Goal: Task Accomplishment & Management: Use online tool/utility

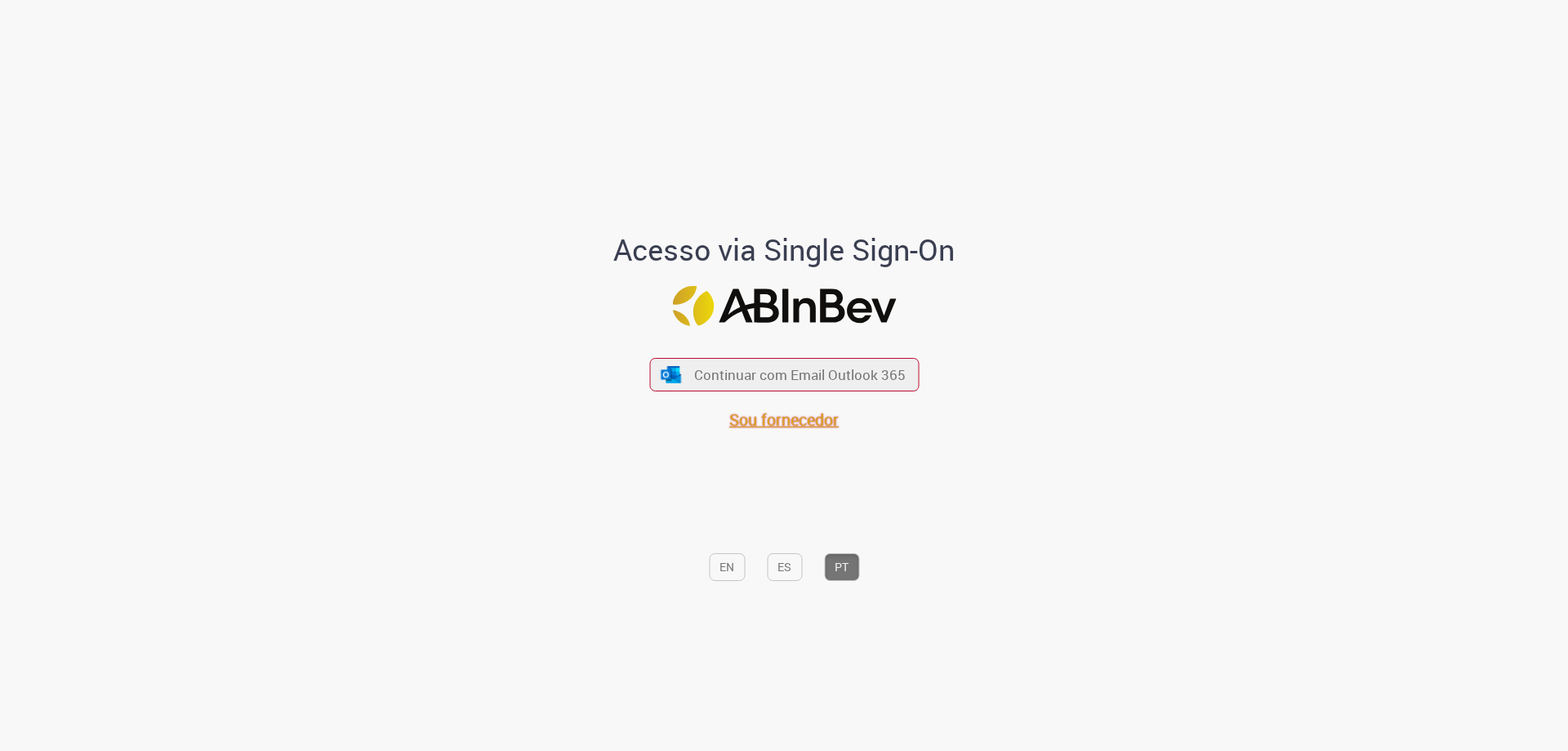
click at [775, 421] on span "Sou fornecedor" at bounding box center [784, 419] width 110 height 22
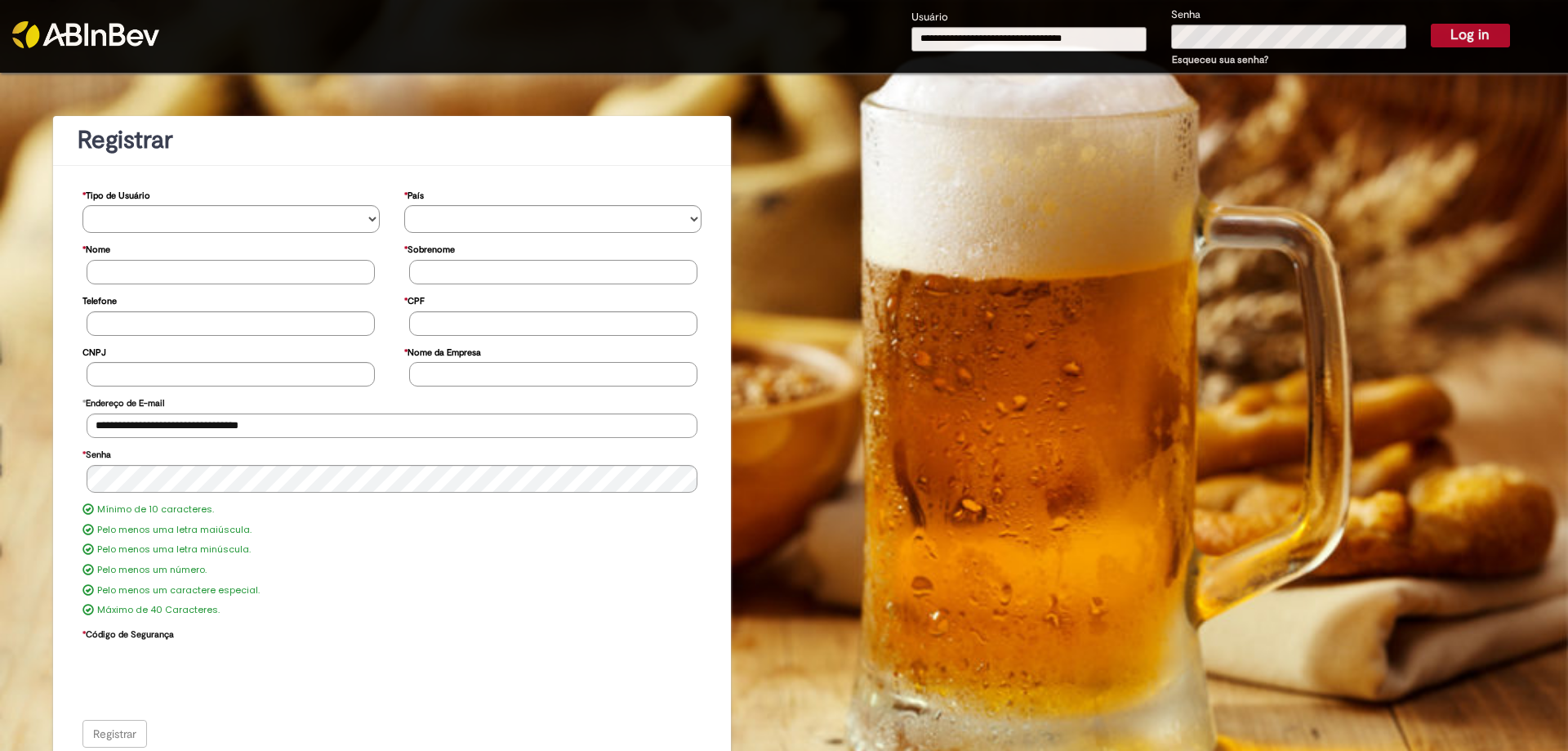
type input "**********"
click at [1472, 39] on button "Log in" at bounding box center [1470, 35] width 79 height 23
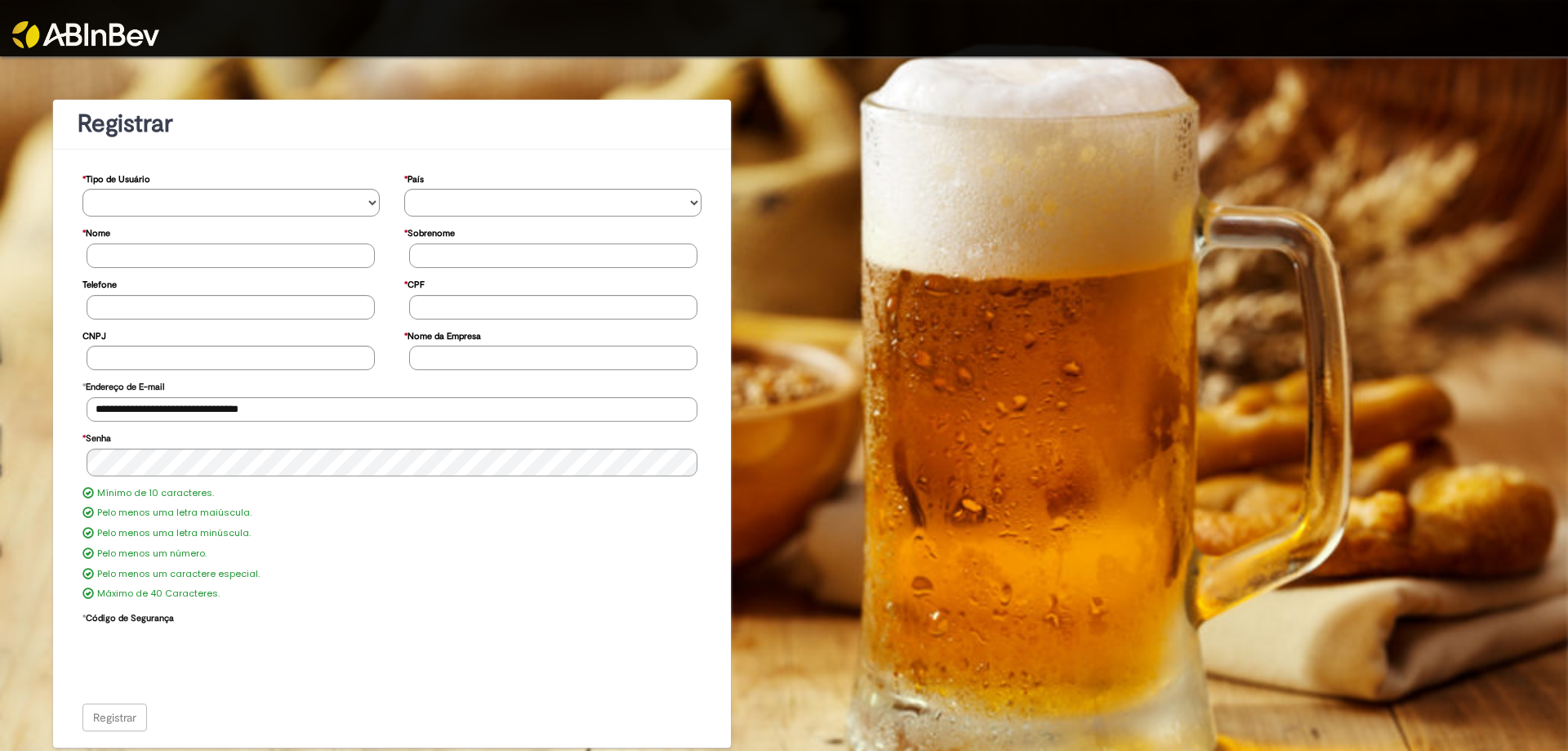
drag, startPoint x: 111, startPoint y: 720, endPoint x: 129, endPoint y: 711, distance: 20.1
click at [113, 720] on div "Registrar" at bounding box center [392, 717] width 620 height 28
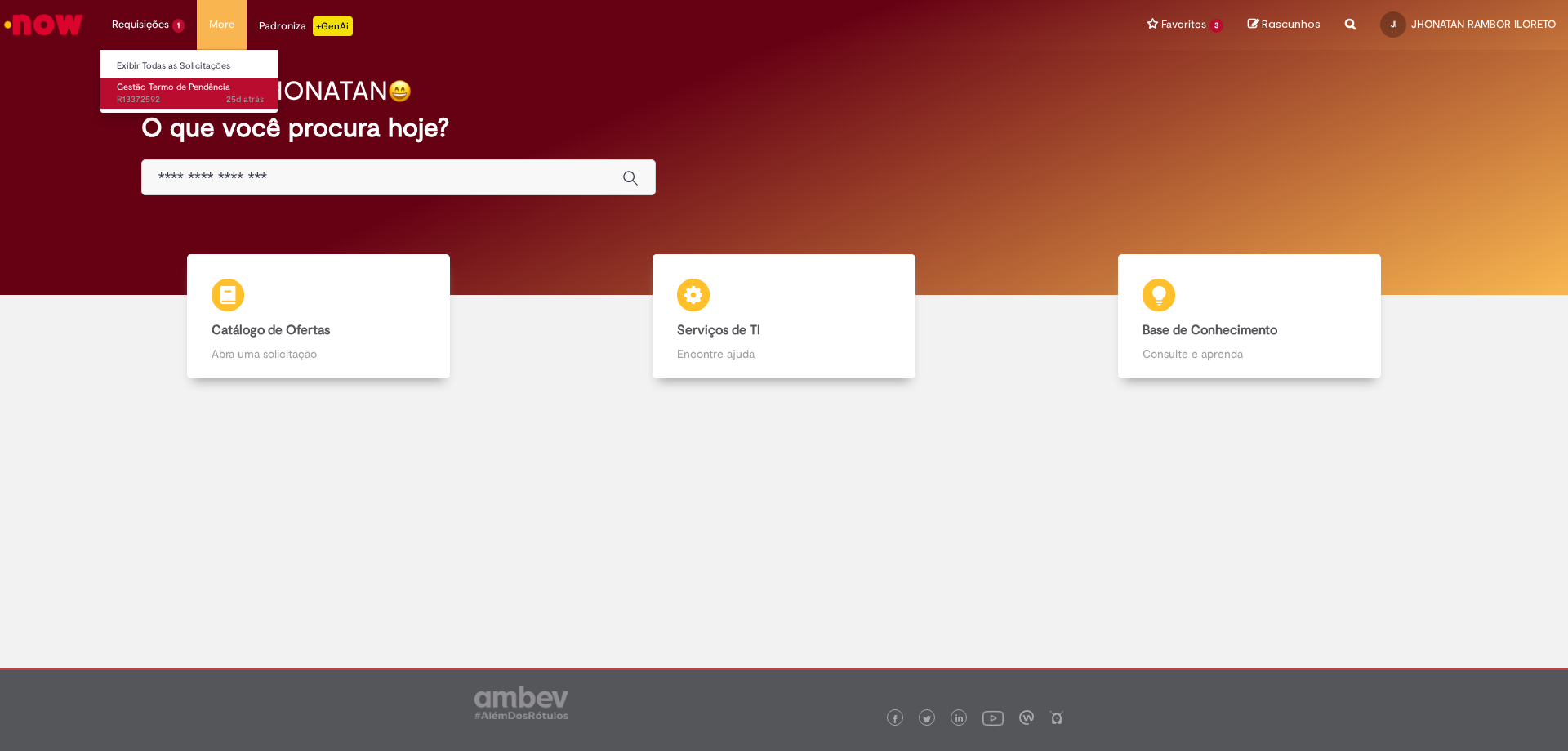
click at [142, 85] on span "Gestão Termo de Pendência" at bounding box center [174, 87] width 114 height 12
